Goal: Navigation & Orientation: Find specific page/section

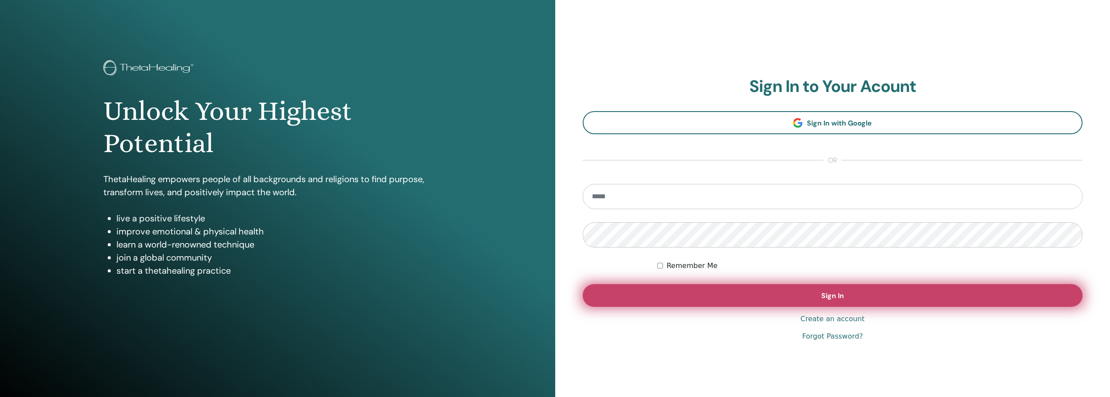
type input "**********"
click at [768, 293] on button "Sign In" at bounding box center [832, 295] width 500 height 23
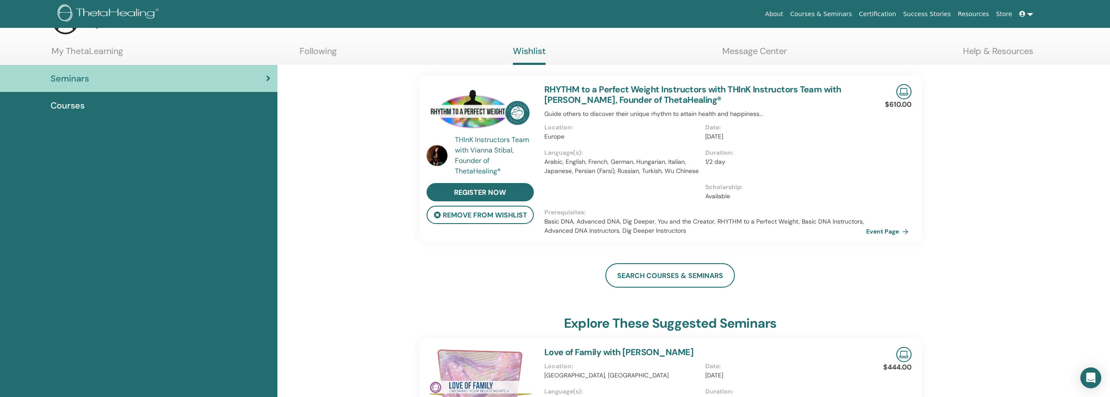
scroll to position [44, 0]
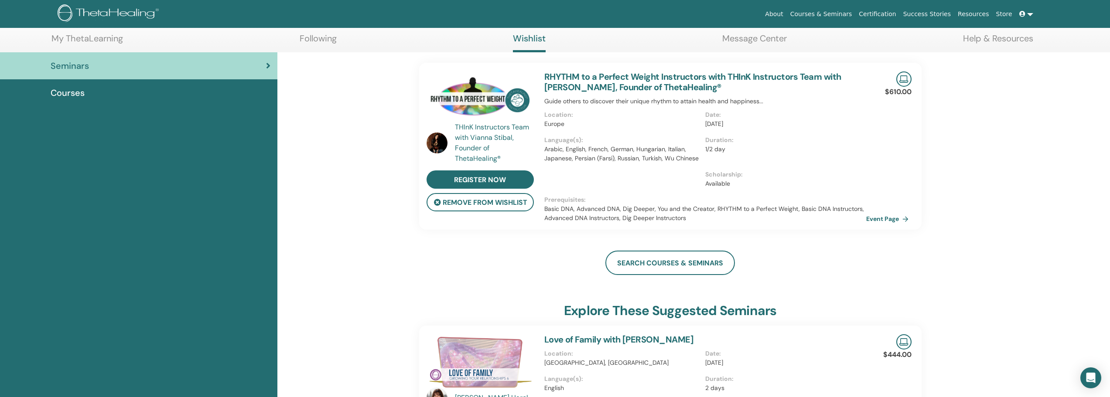
click at [466, 93] on img at bounding box center [479, 98] width 107 height 53
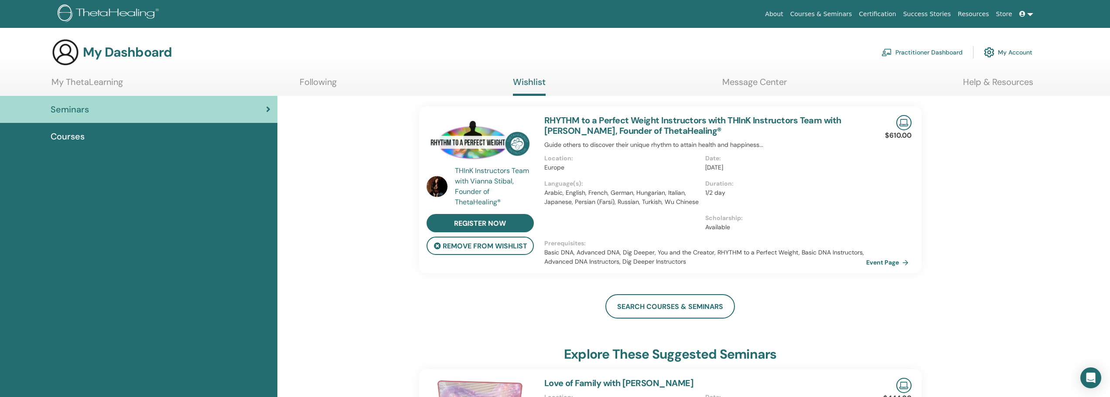
click at [468, 134] on img at bounding box center [479, 141] width 107 height 53
click at [70, 81] on link "My ThetaLearning" at bounding box center [87, 85] width 72 height 17
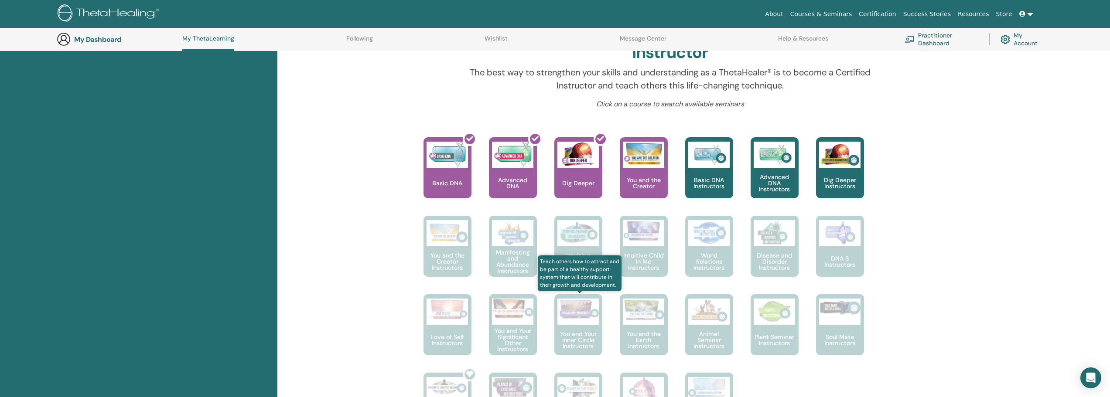
scroll to position [154, 0]
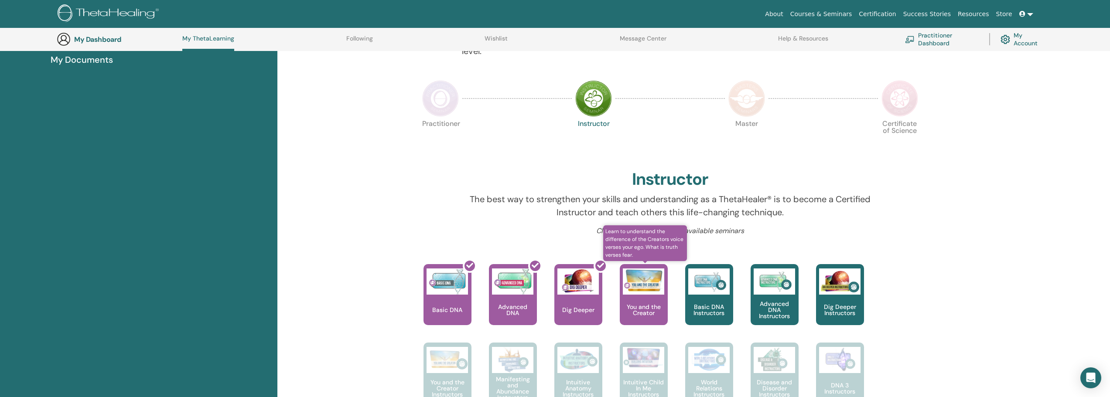
click at [660, 295] on div at bounding box center [643, 282] width 41 height 26
